Goal: Transaction & Acquisition: Purchase product/service

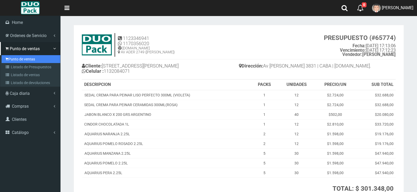
click at [25, 58] on link "Punto de ventas" at bounding box center [31, 59] width 59 height 8
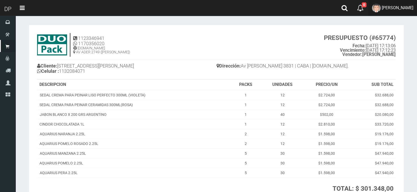
click at [412, 11] on link "[PERSON_NAME]" at bounding box center [392, 8] width 49 height 16
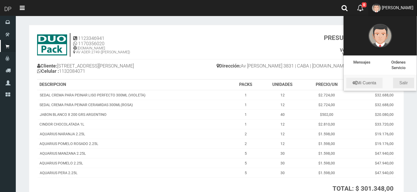
click at [402, 86] on link "Salir" at bounding box center [403, 83] width 21 height 11
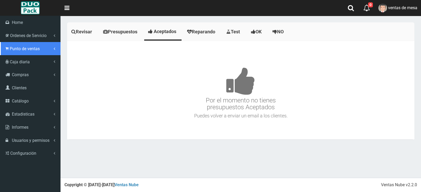
click at [22, 47] on span "Punto de ventas" at bounding box center [25, 48] width 30 height 5
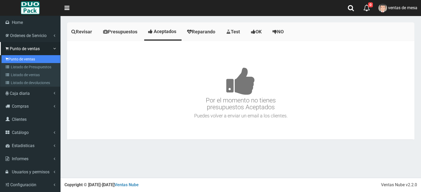
click at [26, 60] on link "Punto de ventas" at bounding box center [31, 59] width 59 height 8
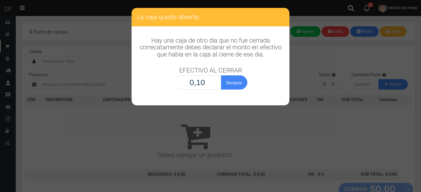
type input "1,00"
click at [221, 75] on button "Declarar" at bounding box center [234, 82] width 26 height 14
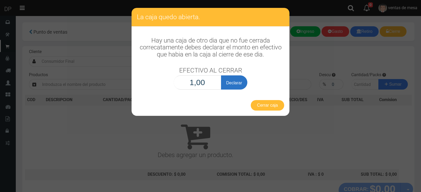
click at [241, 81] on button "Declarar" at bounding box center [234, 82] width 26 height 14
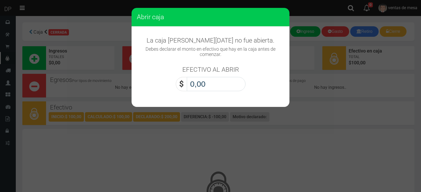
click at [227, 88] on input "0,00" at bounding box center [216, 84] width 59 height 14
click at [219, 89] on input "0,00" at bounding box center [216, 84] width 59 height 14
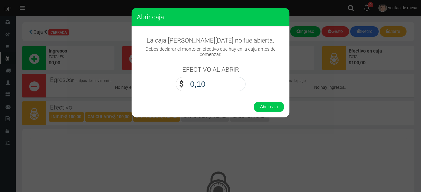
type input "1,00"
click at [253, 103] on div "Abrir caja" at bounding box center [210, 106] width 158 height 21
click at [260, 107] on button "Abrir caja" at bounding box center [268, 107] width 30 height 11
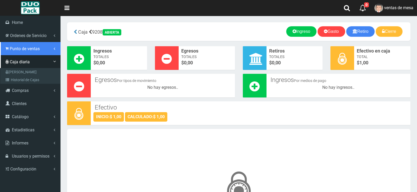
click at [25, 42] on link "Punto de ventas" at bounding box center [30, 48] width 60 height 13
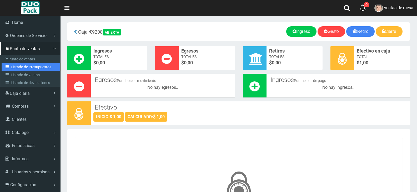
click at [32, 67] on link "Listado de Presupuestos" at bounding box center [31, 67] width 59 height 8
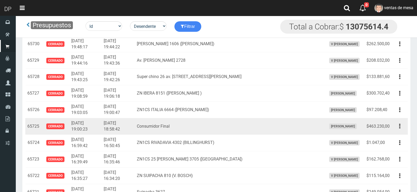
scroll to position [631, 0]
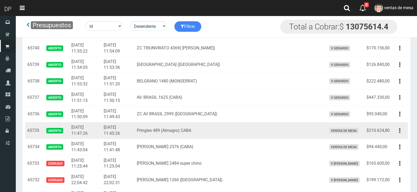
click at [336, 130] on span "ventas de mesa" at bounding box center [343, 131] width 29 height 6
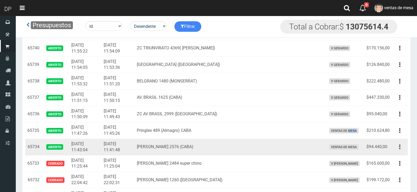
click at [398, 150] on button "button" at bounding box center [400, 146] width 12 height 9
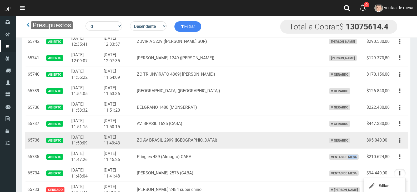
click at [376, 146] on td "$95.040,00" at bounding box center [377, 140] width 27 height 17
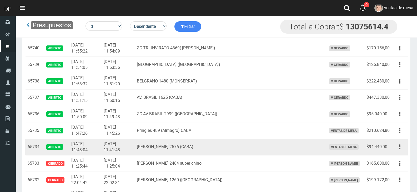
click at [404, 155] on td "Editar Imprimir Eliminar" at bounding box center [399, 147] width 16 height 17
click at [401, 150] on button "button" at bounding box center [400, 146] width 12 height 9
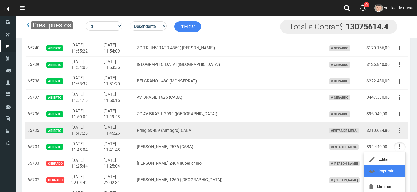
drag, startPoint x: 391, startPoint y: 168, endPoint x: 400, endPoint y: 132, distance: 37.6
click at [400, 131] on icon "button" at bounding box center [399, 130] width 1 height 9
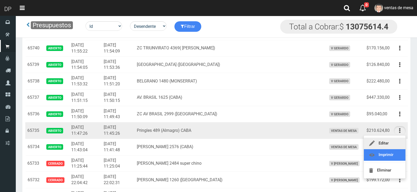
drag, startPoint x: 395, startPoint y: 151, endPoint x: 396, endPoint y: 147, distance: 4.5
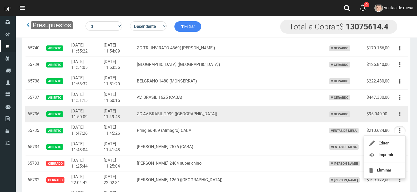
click at [401, 114] on button "button" at bounding box center [400, 114] width 12 height 9
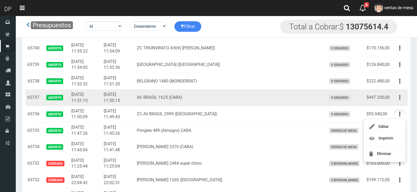
click at [401, 102] on button "button" at bounding box center [400, 97] width 12 height 9
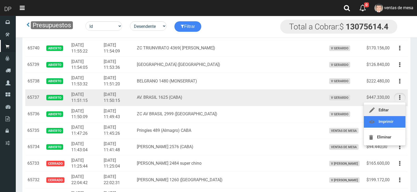
drag, startPoint x: 395, startPoint y: 117, endPoint x: 398, endPoint y: 110, distance: 7.7
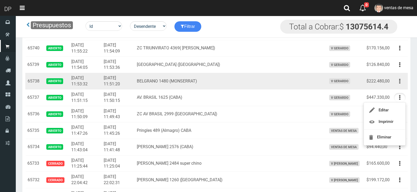
click at [401, 83] on button "button" at bounding box center [400, 81] width 12 height 9
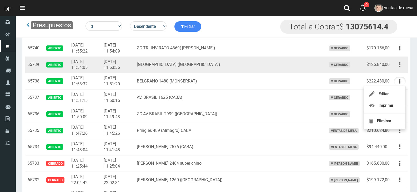
click at [404, 67] on button "button" at bounding box center [400, 64] width 12 height 9
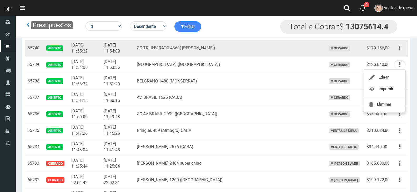
click at [404, 50] on button "button" at bounding box center [400, 48] width 12 height 9
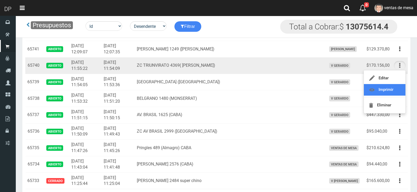
scroll to position [605, 0]
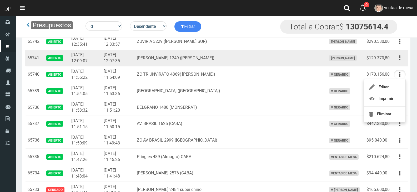
click at [407, 64] on td "Editar Imprimir Eliminar" at bounding box center [399, 58] width 16 height 17
click at [404, 57] on button "button" at bounding box center [400, 57] width 12 height 9
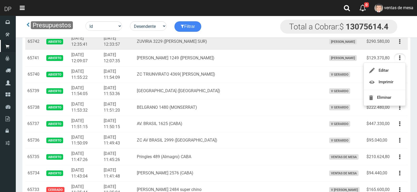
click at [398, 46] on button "button" at bounding box center [400, 41] width 12 height 9
click at [302, 49] on td "ZUVIRIA 3229 ([PERSON_NAME] SUR)" at bounding box center [229, 41] width 189 height 17
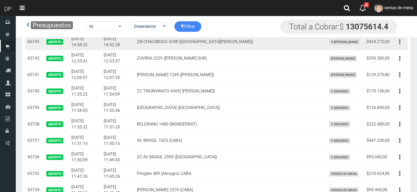
scroll to position [578, 0]
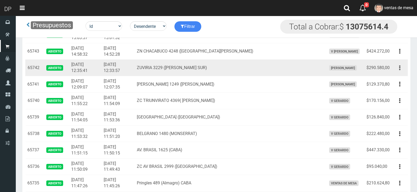
click at [403, 68] on button "button" at bounding box center [400, 67] width 12 height 9
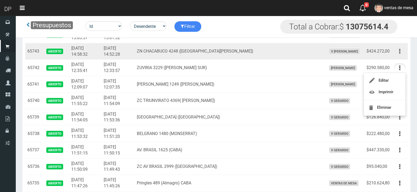
click at [399, 56] on button "button" at bounding box center [400, 51] width 12 height 9
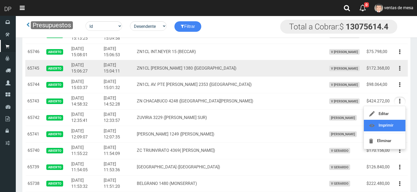
scroll to position [526, 0]
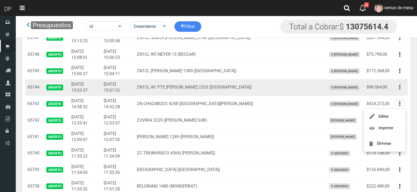
click at [399, 91] on icon "button" at bounding box center [399, 87] width 1 height 9
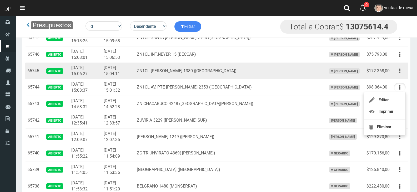
click at [400, 73] on button "button" at bounding box center [400, 71] width 12 height 9
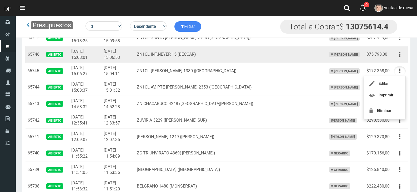
click at [401, 54] on button "button" at bounding box center [400, 54] width 12 height 9
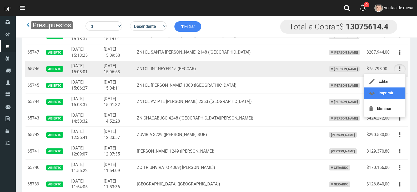
scroll to position [499, 0]
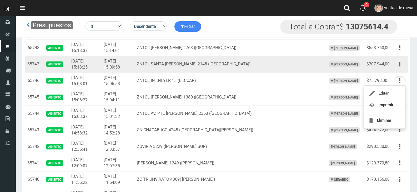
drag, startPoint x: 400, startPoint y: 61, endPoint x: 400, endPoint y: 68, distance: 7.1
click at [400, 61] on icon "button" at bounding box center [399, 64] width 1 height 9
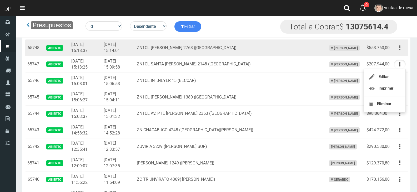
click at [400, 51] on button "button" at bounding box center [400, 47] width 12 height 9
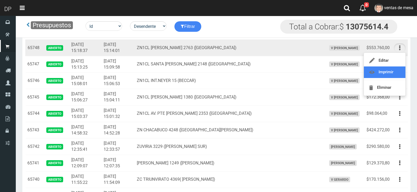
drag, startPoint x: 391, startPoint y: 77, endPoint x: 261, endPoint y: 19, distance: 142.7
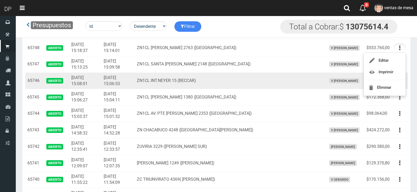
click at [329, 81] on span "V [PERSON_NAME]" at bounding box center [344, 81] width 30 height 6
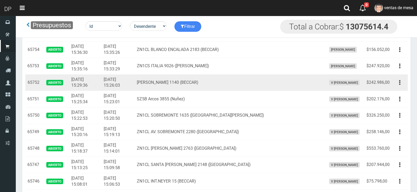
scroll to position [394, 0]
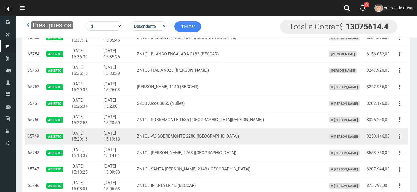
click at [366, 136] on td "$258.146,00" at bounding box center [377, 136] width 27 height 17
drag, startPoint x: 402, startPoint y: 137, endPoint x: 397, endPoint y: 144, distance: 8.2
click at [402, 137] on button "button" at bounding box center [400, 136] width 12 height 9
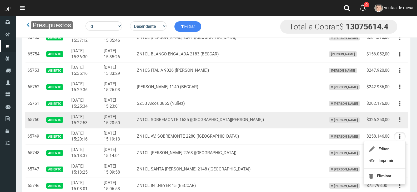
click at [400, 119] on button "button" at bounding box center [400, 119] width 12 height 9
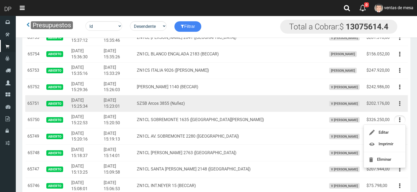
click at [399, 100] on button "button" at bounding box center [400, 103] width 12 height 9
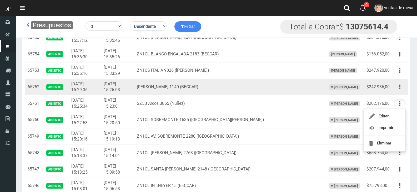
click at [398, 89] on button "button" at bounding box center [400, 87] width 12 height 9
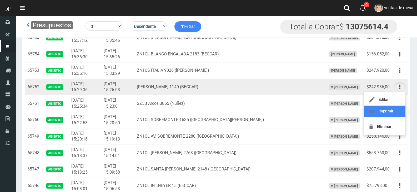
drag, startPoint x: 391, startPoint y: 111, endPoint x: 396, endPoint y: 80, distance: 31.8
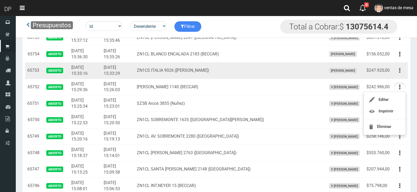
click at [399, 73] on icon "button" at bounding box center [399, 70] width 1 height 9
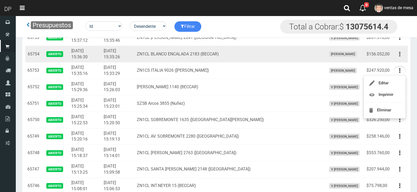
drag, startPoint x: 402, startPoint y: 54, endPoint x: 396, endPoint y: 72, distance: 18.5
click at [402, 54] on button "button" at bounding box center [400, 54] width 12 height 9
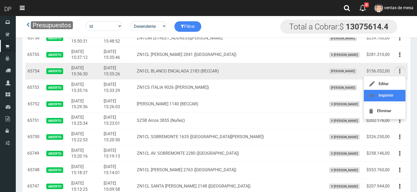
scroll to position [368, 0]
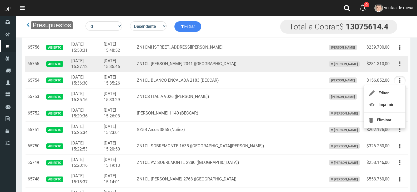
click at [400, 66] on icon "button" at bounding box center [399, 63] width 1 height 9
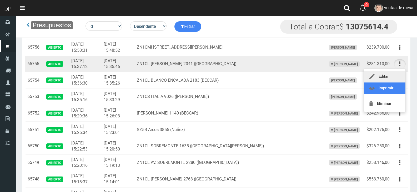
drag, startPoint x: 396, startPoint y: 87, endPoint x: 397, endPoint y: 78, distance: 9.9
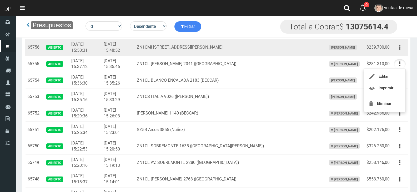
click at [402, 50] on button "button" at bounding box center [400, 47] width 12 height 9
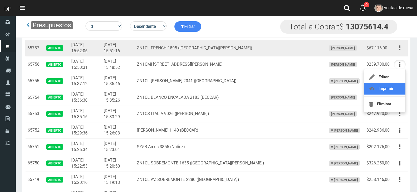
scroll to position [342, 0]
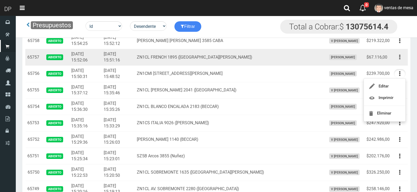
click at [397, 59] on button "button" at bounding box center [400, 57] width 12 height 9
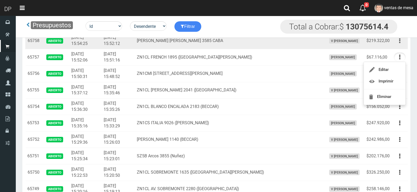
drag, startPoint x: 400, startPoint y: 45, endPoint x: 397, endPoint y: 55, distance: 10.1
click at [400, 45] on icon "button" at bounding box center [399, 40] width 1 height 9
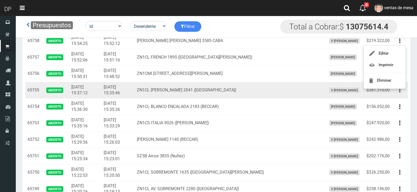
click at [324, 93] on td "V [PERSON_NAME]" at bounding box center [344, 90] width 40 height 17
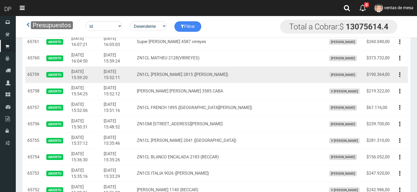
scroll to position [289, 0]
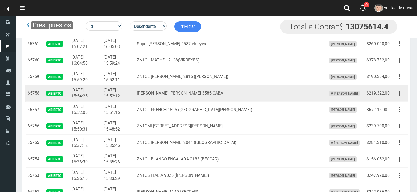
click at [329, 94] on span "V [PERSON_NAME]" at bounding box center [344, 94] width 30 height 6
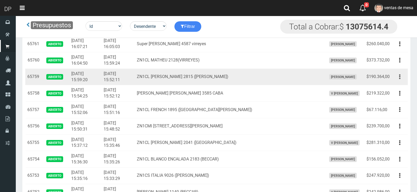
click at [395, 74] on button "button" at bounding box center [400, 76] width 12 height 9
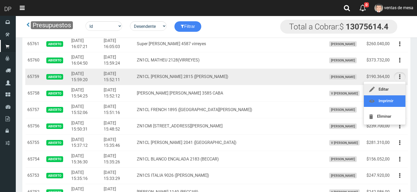
drag, startPoint x: 398, startPoint y: 100, endPoint x: 397, endPoint y: 95, distance: 5.0
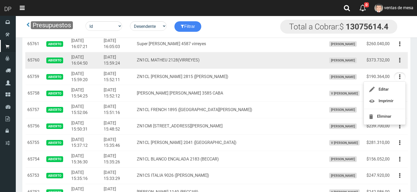
click at [402, 61] on button "button" at bounding box center [400, 60] width 12 height 9
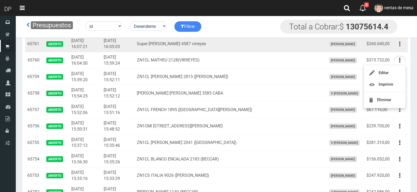
click at [400, 47] on icon "button" at bounding box center [399, 43] width 1 height 9
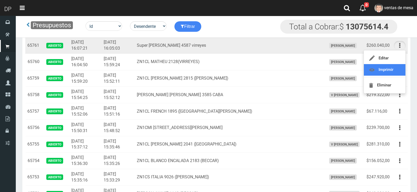
scroll to position [263, 0]
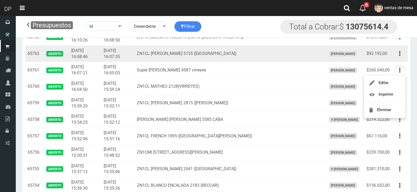
click at [399, 59] on td "Editar Imprimir Eliminar" at bounding box center [399, 53] width 16 height 17
drag, startPoint x: 400, startPoint y: 53, endPoint x: 399, endPoint y: 62, distance: 9.3
click at [400, 53] on icon "button" at bounding box center [399, 53] width 1 height 9
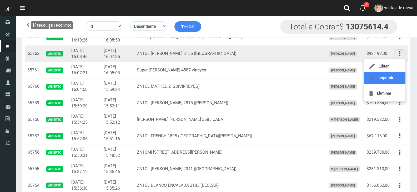
drag, startPoint x: 394, startPoint y: 79, endPoint x: 392, endPoint y: 75, distance: 4.1
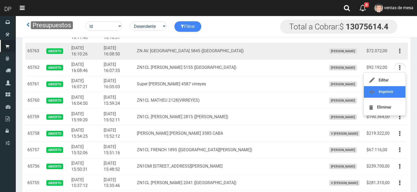
scroll to position [237, 0]
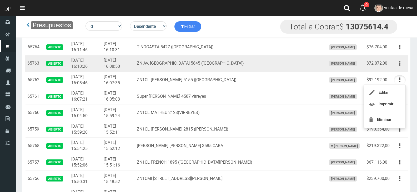
click at [400, 67] on icon "button" at bounding box center [399, 63] width 1 height 9
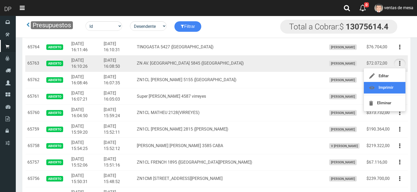
drag, startPoint x: 396, startPoint y: 87, endPoint x: 399, endPoint y: 55, distance: 31.4
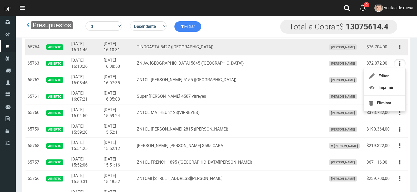
click at [399, 54] on td "Editar Imprimir Eliminar" at bounding box center [399, 47] width 16 height 17
click at [399, 50] on icon "button" at bounding box center [399, 47] width 1 height 9
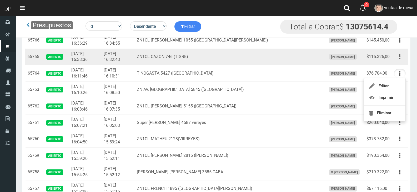
click at [403, 57] on button "button" at bounding box center [400, 56] width 12 height 9
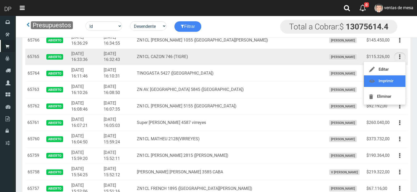
scroll to position [184, 0]
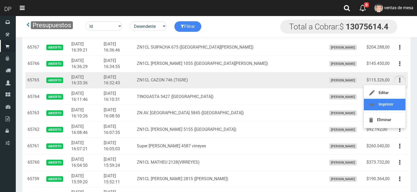
drag, startPoint x: 393, startPoint y: 82, endPoint x: 395, endPoint y: 79, distance: 3.3
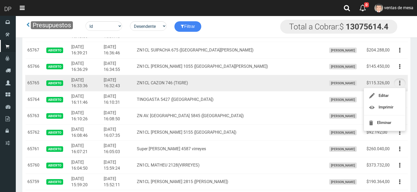
click at [398, 82] on button "button" at bounding box center [400, 83] width 12 height 9
click at [398, 83] on button "button" at bounding box center [400, 83] width 12 height 9
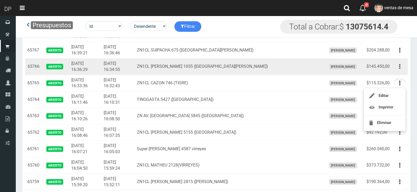
drag, startPoint x: 400, startPoint y: 66, endPoint x: 397, endPoint y: 88, distance: 21.8
click at [400, 67] on button "button" at bounding box center [400, 66] width 12 height 9
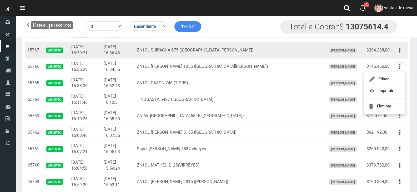
drag, startPoint x: 403, startPoint y: 52, endPoint x: 396, endPoint y: 77, distance: 26.2
click at [403, 52] on button "button" at bounding box center [400, 50] width 12 height 9
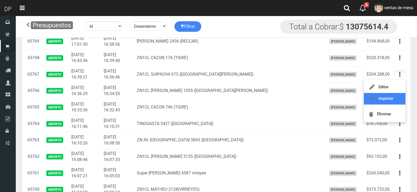
scroll to position [131, 0]
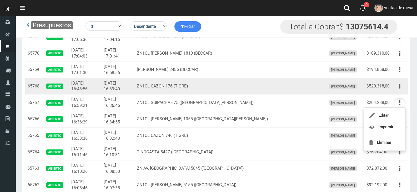
click at [405, 87] on td "Editar Imprimir Eliminar" at bounding box center [399, 86] width 16 height 17
click at [399, 89] on icon "button" at bounding box center [399, 86] width 1 height 9
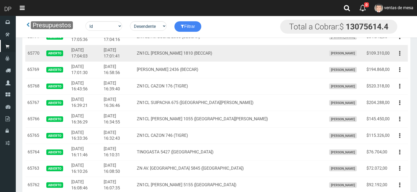
click at [324, 60] on td "[PERSON_NAME]" at bounding box center [344, 53] width 40 height 17
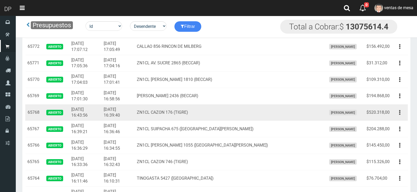
drag, startPoint x: 309, startPoint y: 102, endPoint x: 327, endPoint y: 114, distance: 20.8
click at [324, 103] on td "[PERSON_NAME]" at bounding box center [344, 96] width 40 height 17
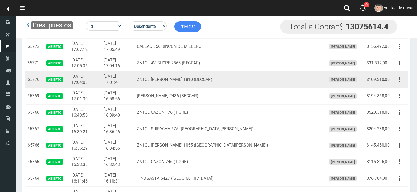
click at [391, 86] on td "Editar Imprimir Eliminar" at bounding box center [399, 80] width 16 height 17
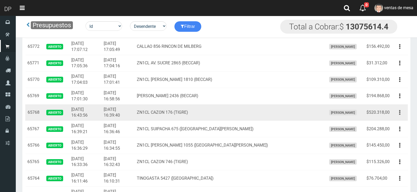
click at [401, 116] on button "button" at bounding box center [400, 112] width 12 height 9
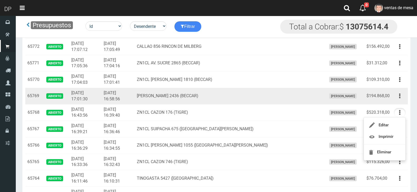
click at [397, 102] on td "Editar Imprimir Eliminar" at bounding box center [399, 96] width 16 height 17
click at [399, 99] on button "button" at bounding box center [400, 95] width 12 height 9
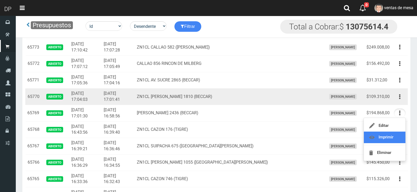
scroll to position [79, 0]
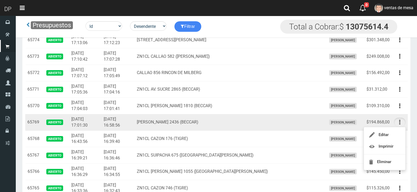
click at [402, 120] on button "button" at bounding box center [400, 122] width 12 height 9
click at [401, 120] on button "button" at bounding box center [400, 122] width 12 height 9
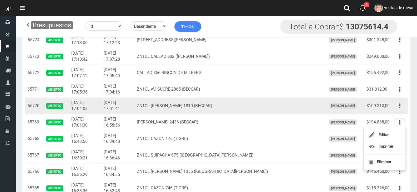
click at [400, 106] on button "button" at bounding box center [400, 105] width 12 height 9
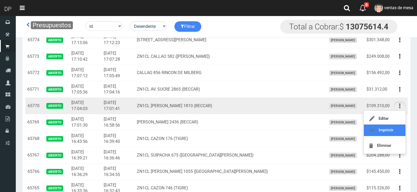
drag, startPoint x: 396, startPoint y: 125, endPoint x: 402, endPoint y: 102, distance: 23.3
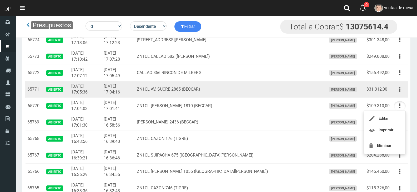
click at [403, 90] on button "button" at bounding box center [400, 89] width 12 height 9
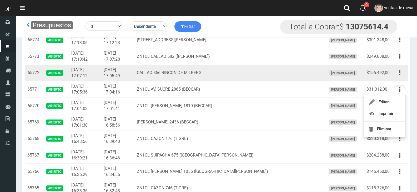
drag, startPoint x: 403, startPoint y: 75, endPoint x: 397, endPoint y: 84, distance: 10.2
click at [403, 75] on button "button" at bounding box center [400, 72] width 12 height 9
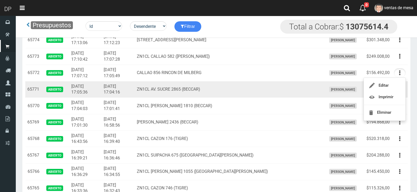
click at [336, 88] on span "[PERSON_NAME]" at bounding box center [343, 90] width 28 height 6
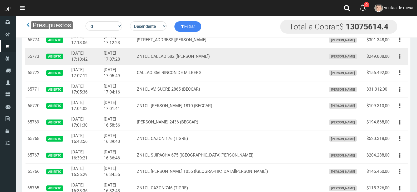
click at [404, 57] on button "button" at bounding box center [400, 56] width 12 height 9
click at [339, 62] on td "[PERSON_NAME]" at bounding box center [344, 56] width 40 height 17
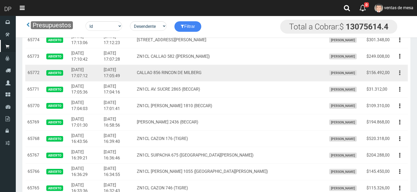
click at [397, 74] on button "button" at bounding box center [400, 72] width 12 height 9
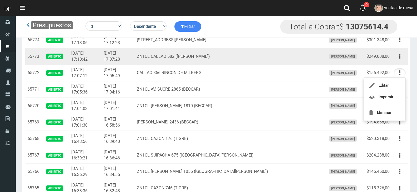
click at [402, 62] on td "Editar Imprimir Eliminar" at bounding box center [399, 56] width 16 height 17
click at [399, 59] on icon "button" at bounding box center [399, 56] width 1 height 9
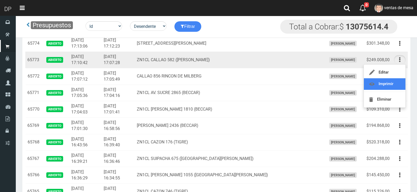
scroll to position [53, 0]
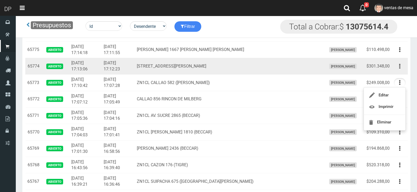
click at [400, 69] on button "button" at bounding box center [400, 66] width 12 height 9
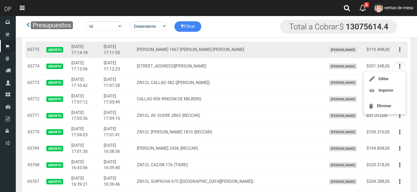
click at [402, 46] on button "button" at bounding box center [400, 49] width 12 height 9
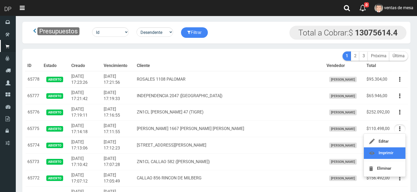
scroll to position [0, 0]
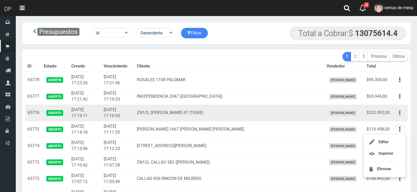
click at [399, 113] on icon "button" at bounding box center [399, 112] width 1 height 9
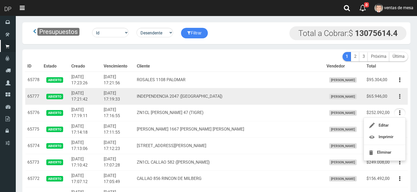
click at [398, 97] on button "button" at bounding box center [400, 96] width 12 height 9
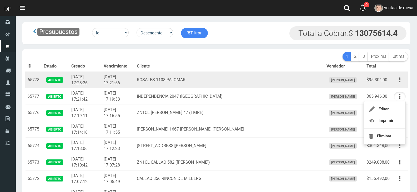
click at [396, 78] on button "button" at bounding box center [400, 79] width 12 height 9
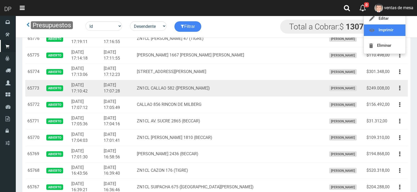
scroll to position [53, 0]
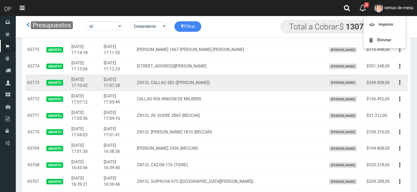
click at [333, 76] on td "[PERSON_NAME]" at bounding box center [344, 83] width 40 height 17
drag, startPoint x: 392, startPoint y: 75, endPoint x: 402, endPoint y: 79, distance: 10.1
click at [392, 75] on td "Editar Imprimir Eliminar" at bounding box center [399, 83] width 16 height 17
click at [395, 83] on button "button" at bounding box center [400, 82] width 12 height 9
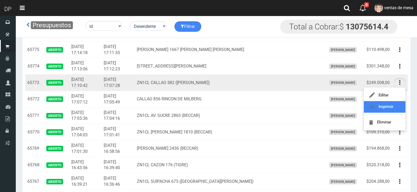
click at [393, 110] on link "Imprimir" at bounding box center [385, 107] width 42 height 12
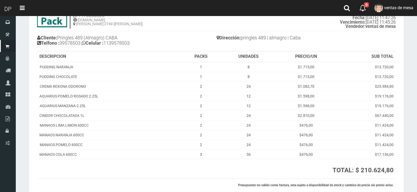
scroll to position [70, 0]
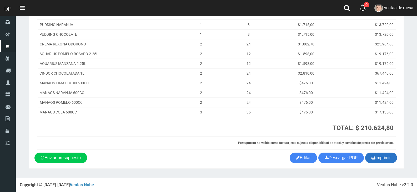
click at [392, 161] on button "Imprimir" at bounding box center [381, 158] width 32 height 11
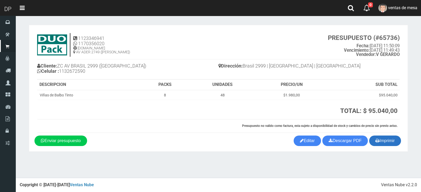
click at [391, 141] on button "Imprimir" at bounding box center [385, 141] width 32 height 11
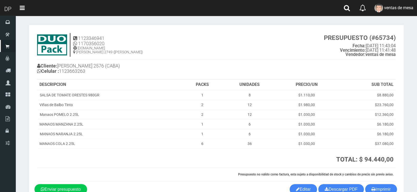
scroll to position [32, 0]
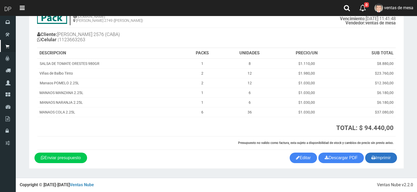
click at [394, 158] on button "Imprimir" at bounding box center [381, 158] width 32 height 11
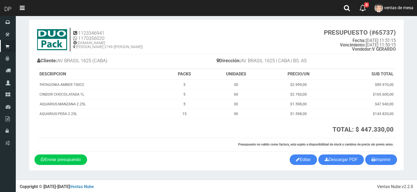
scroll to position [7, 0]
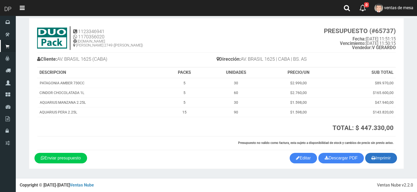
click at [387, 159] on button "Imprimir" at bounding box center [381, 158] width 32 height 11
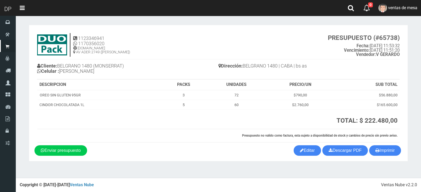
click at [385, 158] on section "1123346941 1170356020 WWW.DUOPACKS.COM.AR AV ADER 2749 (MUNRO) PRESUPUESTO (#65…" at bounding box center [218, 93] width 379 height 136
click at [385, 151] on button "Imprimir" at bounding box center [385, 150] width 32 height 11
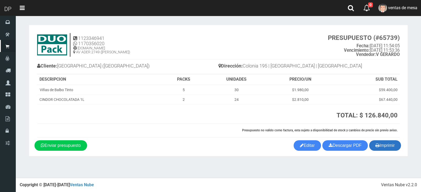
click at [395, 147] on button "Imprimir" at bounding box center [385, 145] width 32 height 11
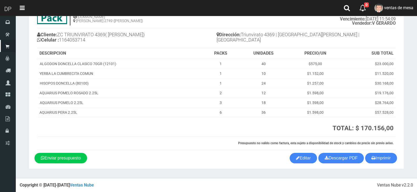
scroll to position [32, 0]
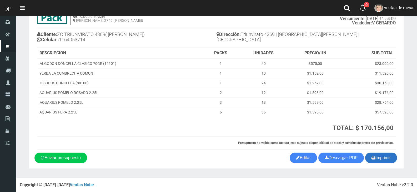
click at [382, 157] on button "Imprimir" at bounding box center [381, 158] width 32 height 11
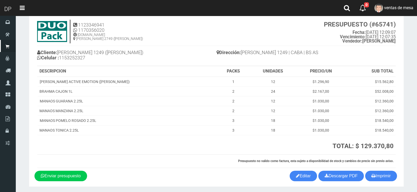
scroll to position [32, 0]
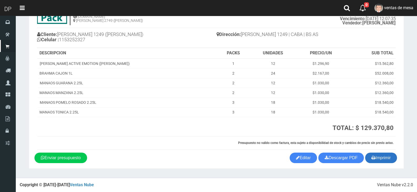
click at [385, 157] on button "Imprimir" at bounding box center [381, 158] width 32 height 11
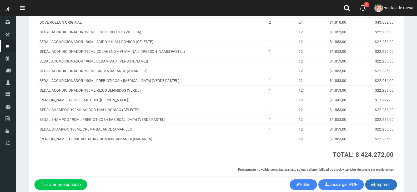
scroll to position [134, 0]
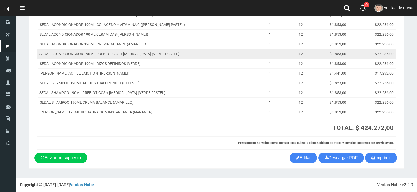
click at [369, 56] on td "$22.236,00" at bounding box center [376, 54] width 39 height 10
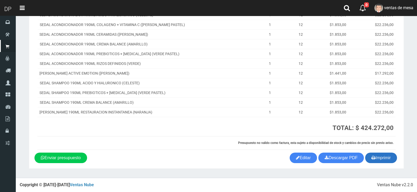
click at [384, 159] on button "Imprimir" at bounding box center [381, 158] width 32 height 11
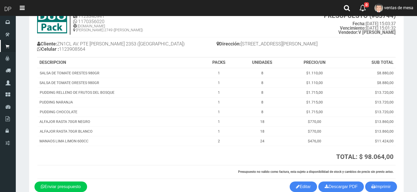
scroll to position [51, 0]
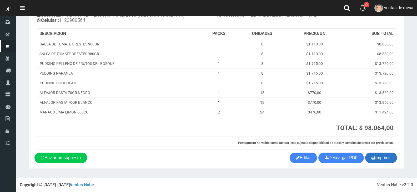
click at [387, 160] on button "Imprimir" at bounding box center [381, 158] width 32 height 11
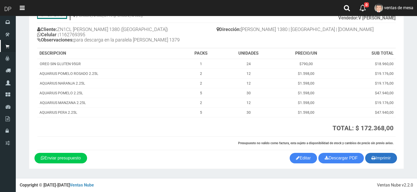
scroll to position [37, 0]
click at [384, 162] on button "Imprimir" at bounding box center [381, 158] width 32 height 11
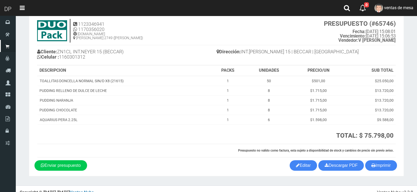
scroll to position [22, 0]
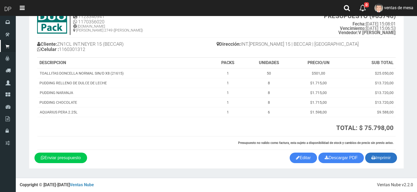
click at [376, 159] on button "Imprimir" at bounding box center [381, 158] width 32 height 11
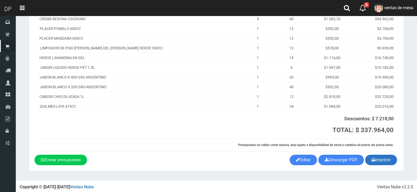
scroll to position [88, 0]
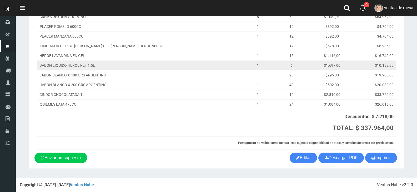
click at [336, 65] on td "$1.697,00" at bounding box center [332, 65] width 42 height 10
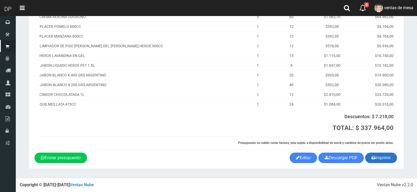
click at [380, 159] on button "Imprimir" at bounding box center [381, 158] width 32 height 11
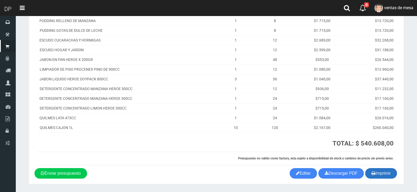
scroll to position [124, 0]
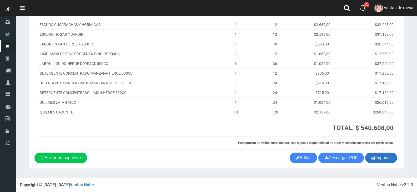
click at [382, 162] on button "Imprimir" at bounding box center [381, 158] width 32 height 11
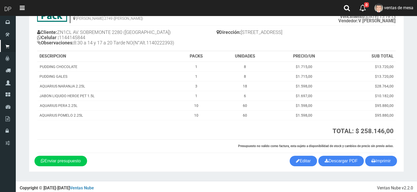
scroll to position [37, 0]
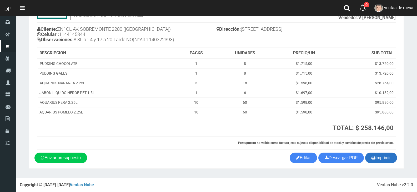
click at [375, 155] on button "Imprimir" at bounding box center [381, 158] width 32 height 11
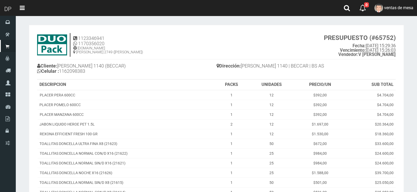
scroll to position [90, 0]
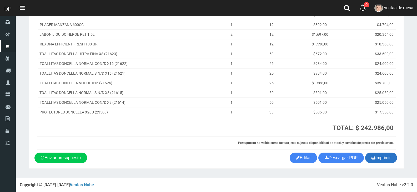
click at [371, 160] on icon "button" at bounding box center [373, 157] width 4 height 7
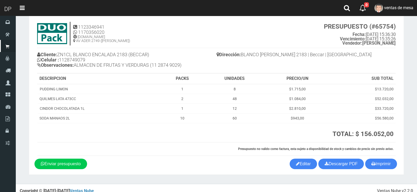
scroll to position [17, 0]
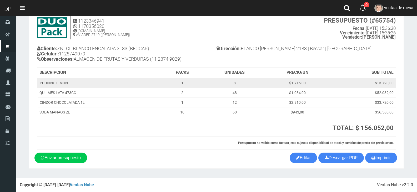
click at [361, 78] on td "$13.720,00" at bounding box center [363, 83] width 66 height 10
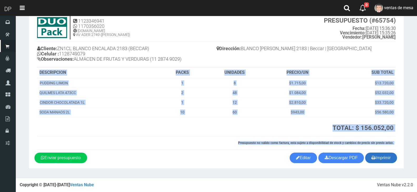
click at [373, 153] on section "1123346941 1170356020 WWW.DUOPACKS.COM.AR AV ADER 2749 (MUNRO) PRESUPUESTO (#65…" at bounding box center [216, 88] width 375 height 161
click at [373, 158] on icon "button" at bounding box center [373, 157] width 4 height 7
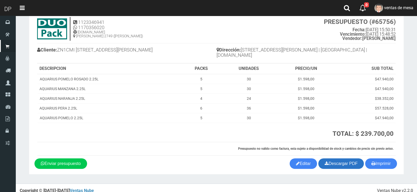
scroll to position [17, 0]
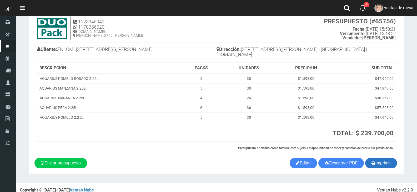
click at [371, 160] on icon "button" at bounding box center [373, 162] width 4 height 7
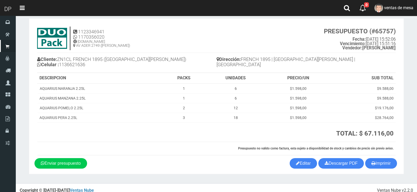
scroll to position [12, 0]
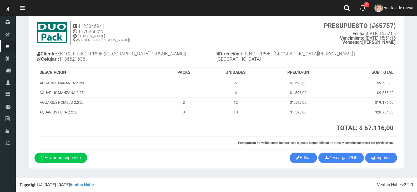
click at [385, 165] on section "1123346941 1170356020 [DOMAIN_NAME] AV ADER 2749 ([PERSON_NAME]) PRESUPUESTO (#…" at bounding box center [216, 91] width 375 height 156
click at [382, 157] on button "Imprimir" at bounding box center [381, 158] width 32 height 11
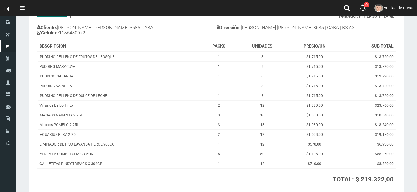
scroll to position [90, 0]
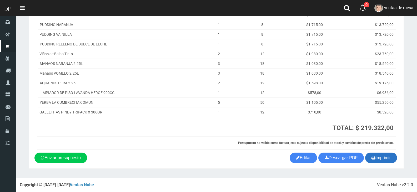
click at [384, 160] on button "Imprimir" at bounding box center [381, 158] width 32 height 11
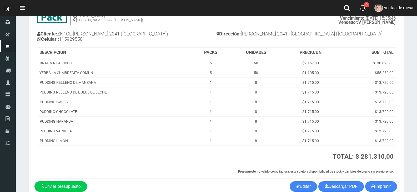
scroll to position [61, 0]
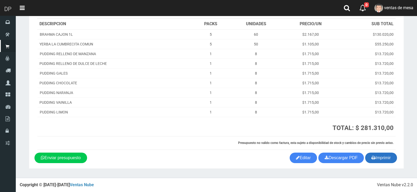
click at [385, 163] on button "Imprimir" at bounding box center [381, 158] width 32 height 11
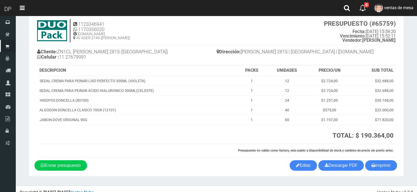
scroll to position [22, 0]
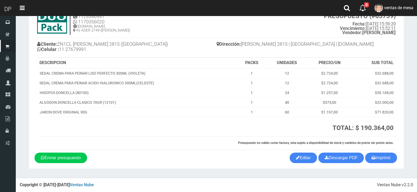
click at [398, 160] on div "Imprimir Descargar PDF Enviar presupuesto Editar" at bounding box center [215, 158] width 371 height 11
click at [383, 159] on button "Imprimir" at bounding box center [381, 158] width 32 height 11
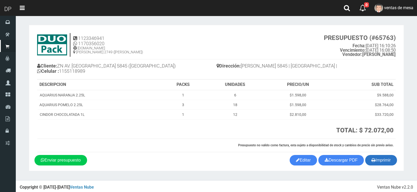
click at [372, 162] on icon "button" at bounding box center [373, 159] width 4 height 7
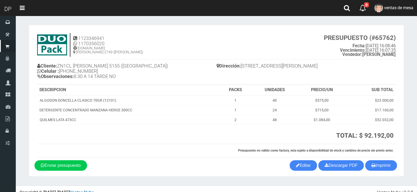
scroll to position [8, 0]
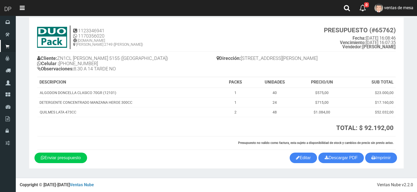
click at [381, 85] on th "SUB TOTAL" at bounding box center [370, 82] width 49 height 11
click at [382, 159] on button "Imprimir" at bounding box center [381, 158] width 32 height 11
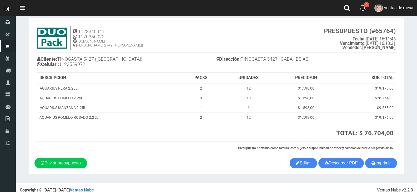
scroll to position [12, 0]
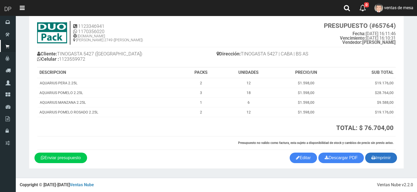
click at [375, 162] on button "Imprimir" at bounding box center [381, 158] width 32 height 11
click at [289, 71] on th "PRECIO/UN" at bounding box center [305, 73] width 59 height 11
click at [377, 158] on button "Imprimir" at bounding box center [381, 158] width 32 height 11
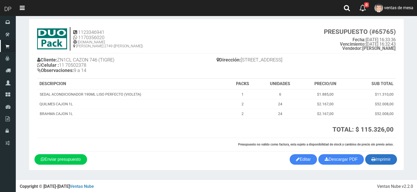
scroll to position [8, 0]
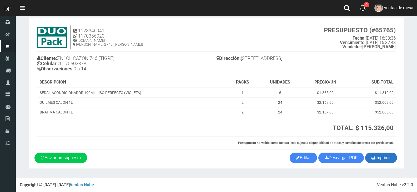
click at [386, 160] on button "Imprimir" at bounding box center [381, 158] width 32 height 11
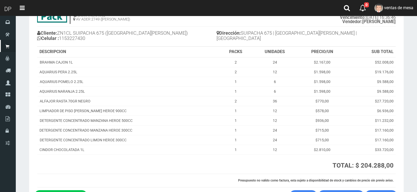
scroll to position [70, 0]
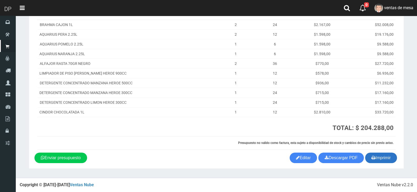
click at [392, 156] on button "Imprimir" at bounding box center [381, 158] width 32 height 11
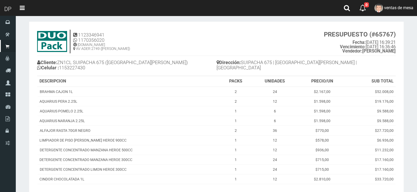
scroll to position [0, 0]
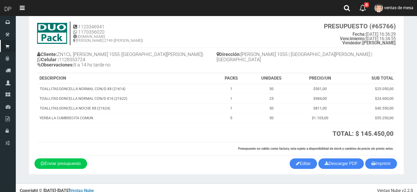
scroll to position [17, 0]
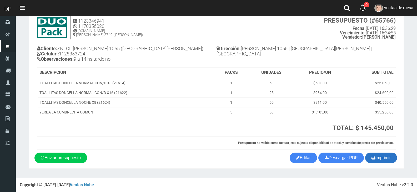
click at [384, 161] on button "Imprimir" at bounding box center [381, 158] width 32 height 11
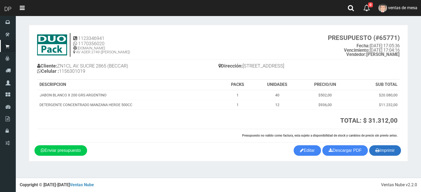
click at [375, 153] on icon "button" at bounding box center [377, 150] width 4 height 7
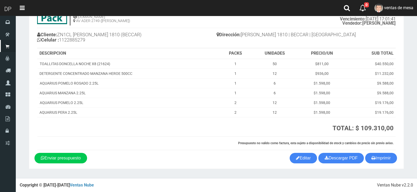
scroll to position [32, 0]
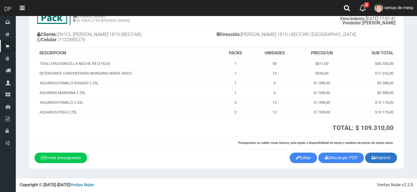
click at [384, 158] on button "Imprimir" at bounding box center [381, 158] width 32 height 11
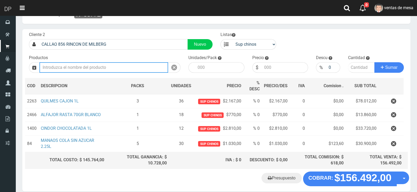
scroll to position [42, 0]
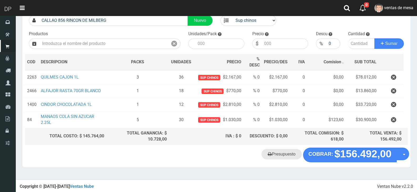
click at [284, 151] on link "Presupuesto" at bounding box center [281, 154] width 40 height 11
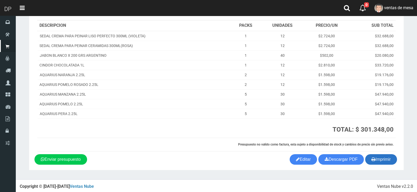
scroll to position [61, 0]
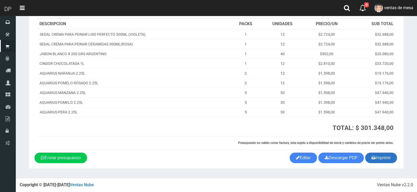
click at [377, 162] on button "Imprimir" at bounding box center [381, 158] width 32 height 11
drag, startPoint x: 377, startPoint y: 162, endPoint x: 358, endPoint y: 163, distance: 19.0
click at [377, 162] on button "Imprimir" at bounding box center [381, 158] width 32 height 11
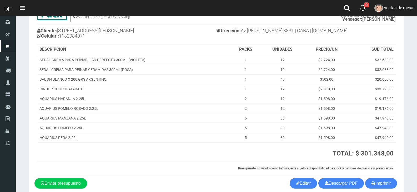
scroll to position [0, 0]
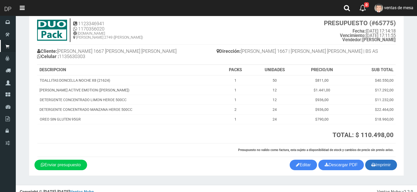
scroll to position [22, 0]
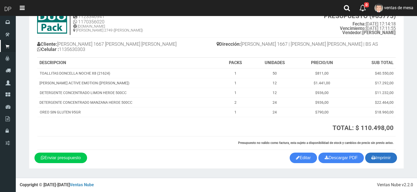
click at [379, 154] on button "Imprimir" at bounding box center [381, 158] width 32 height 11
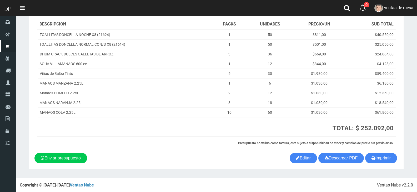
scroll to position [61, 0]
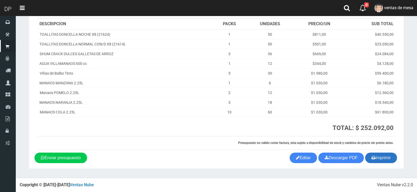
click at [373, 155] on icon "button" at bounding box center [373, 157] width 4 height 7
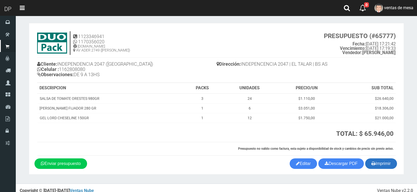
scroll to position [8, 0]
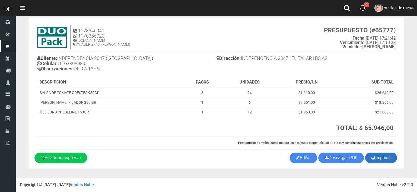
click at [385, 157] on button "Imprimir" at bounding box center [381, 158] width 32 height 11
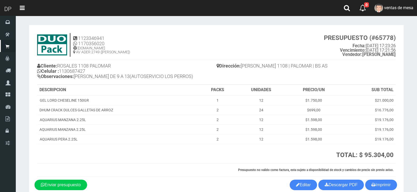
click at [385, 179] on div "1123346941 1170356020 WWW.DUOPACKS.COM.AR AV ADER 2749 (MUNRO) PRESUPUESTO (#65…" at bounding box center [216, 104] width 364 height 149
click at [380, 184] on button "Imprimir" at bounding box center [381, 185] width 32 height 11
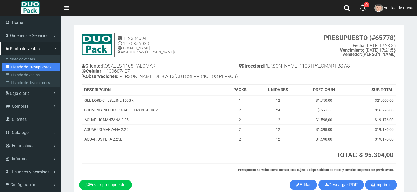
click at [21, 68] on link "Listado de Presupuestos" at bounding box center [31, 67] width 59 height 8
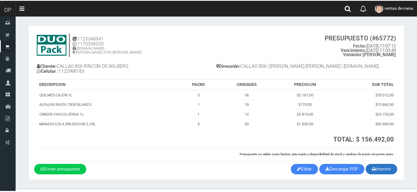
scroll to position [12, 0]
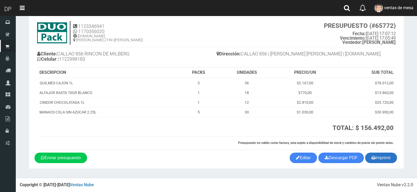
click at [394, 162] on button "Imprimir" at bounding box center [381, 158] width 32 height 11
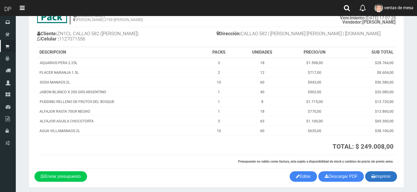
scroll to position [51, 0]
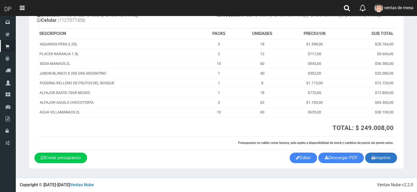
click at [378, 155] on button "Imprimir" at bounding box center [381, 158] width 32 height 11
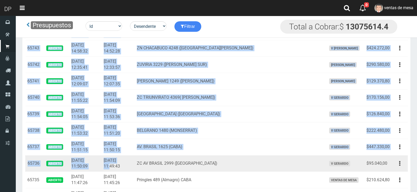
drag, startPoint x: 27, startPoint y: 80, endPoint x: 150, endPoint y: 163, distance: 148.3
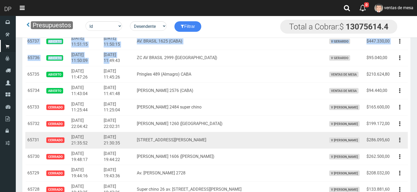
scroll to position [687, 0]
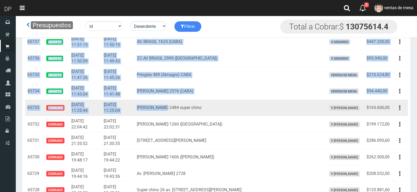
click at [175, 115] on td "[PERSON_NAME] 2484 super chino" at bounding box center [229, 108] width 189 height 17
click at [392, 106] on td "Editar Imprimir Eliminar" at bounding box center [399, 108] width 16 height 17
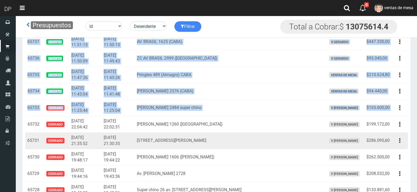
copy tbody "65778 Abierto [DATE] 17:23:26 [DATE] 17:21:56 [PERSON_NAME] 1108 [PERSON_NAME] …"
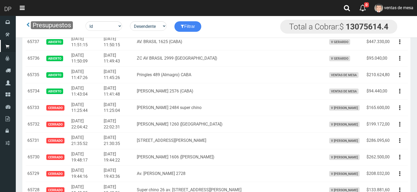
click at [257, 28] on div "Presupuestos Id Facturado Valor vencimiento vendedor cliente Desendente Ascende…" at bounding box center [208, 27] width 377 height 14
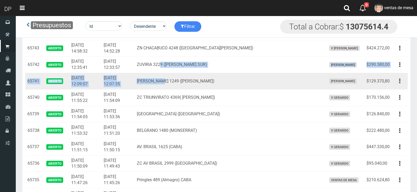
click at [177, 83] on td "[PERSON_NAME] 1249 ([PERSON_NAME])" at bounding box center [229, 81] width 189 height 17
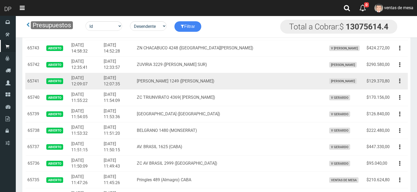
click at [177, 78] on td "[PERSON_NAME] 1249 ([PERSON_NAME])" at bounding box center [229, 81] width 189 height 17
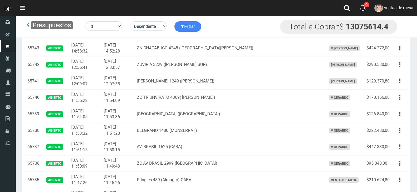
scroll to position [555, 0]
